Goal: Navigation & Orientation: Find specific page/section

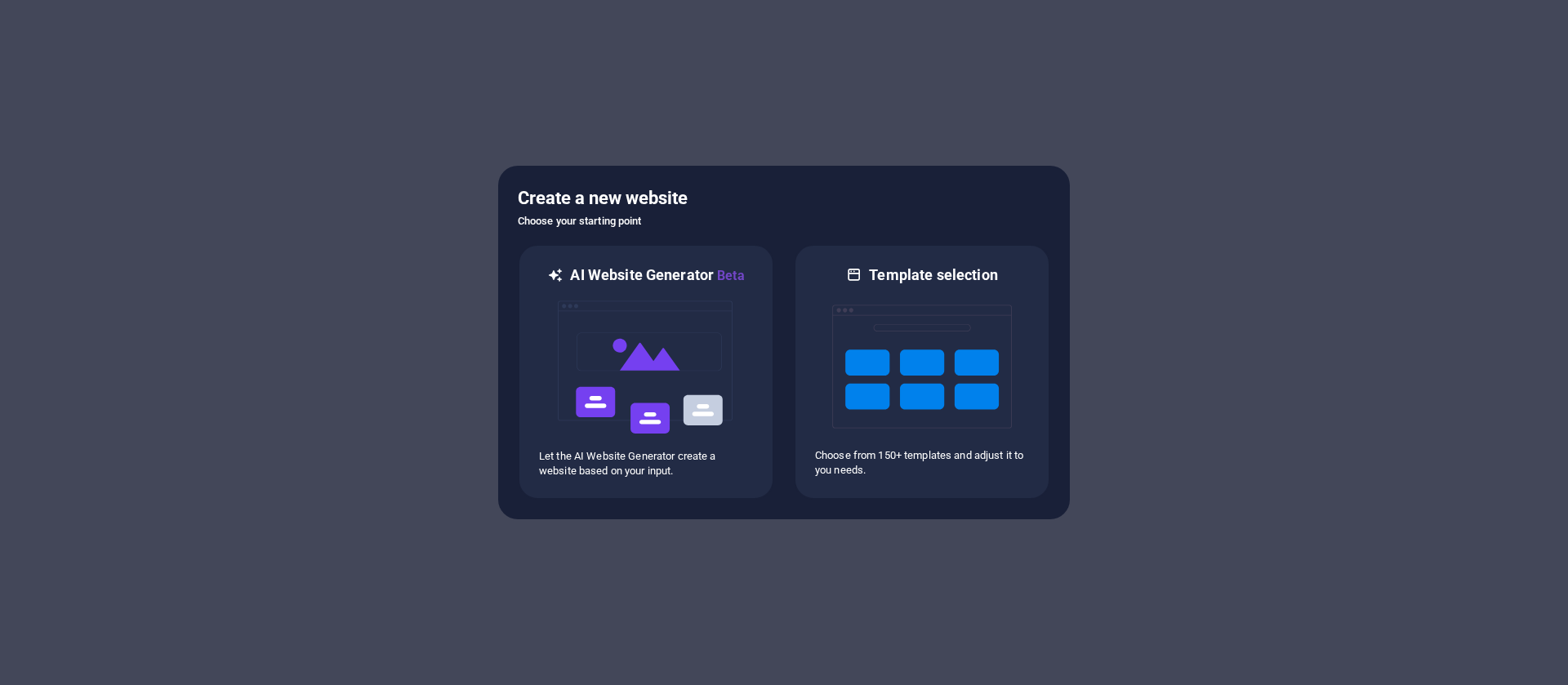
click at [666, 533] on div at bounding box center [784, 342] width 1568 height 685
click at [652, 477] on p "Let the AI Website Generator create a website based on your input." at bounding box center [645, 464] width 214 height 29
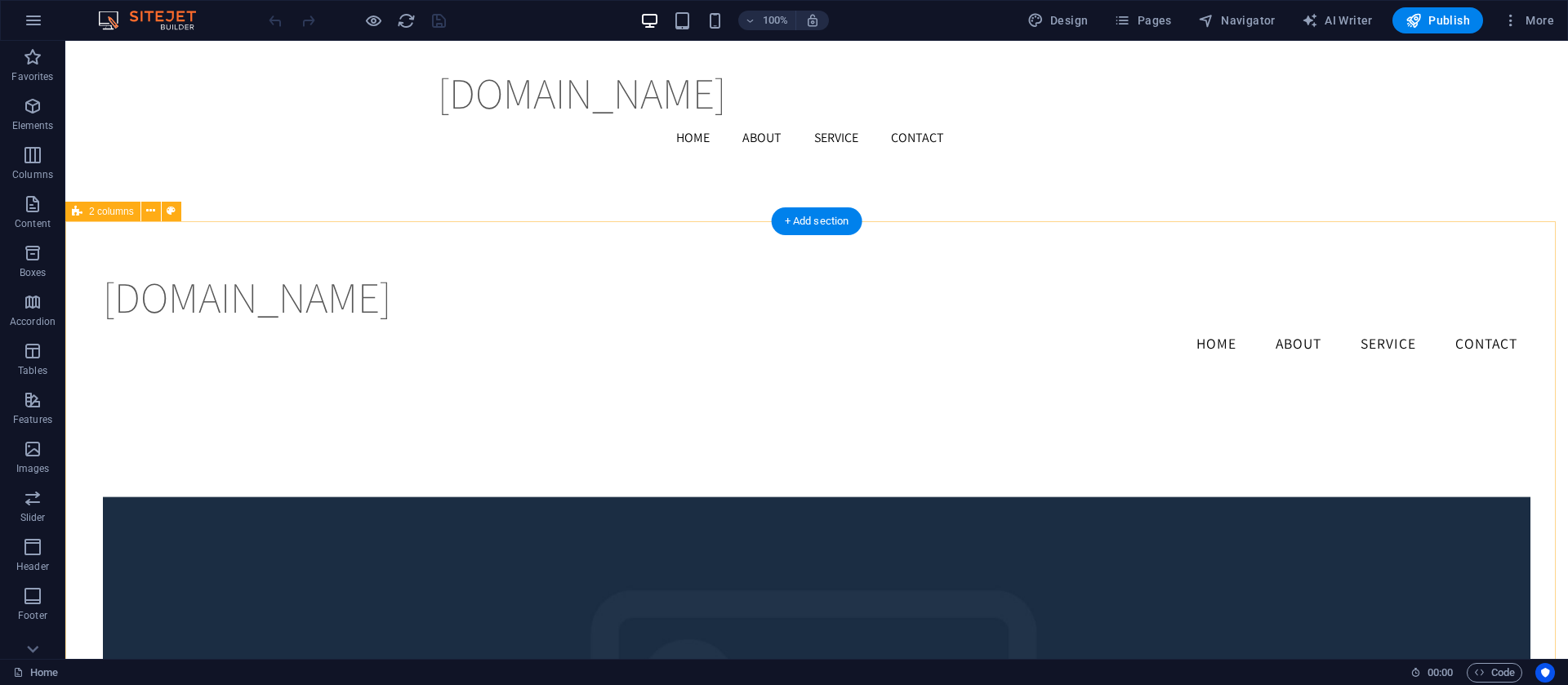
scroll to position [2544, 0]
